Goal: Task Accomplishment & Management: Manage account settings

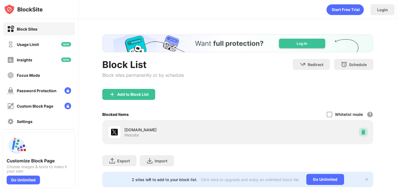
click at [364, 130] on img at bounding box center [364, 133] width 6 height 6
